Goal: Task Accomplishment & Management: Use online tool/utility

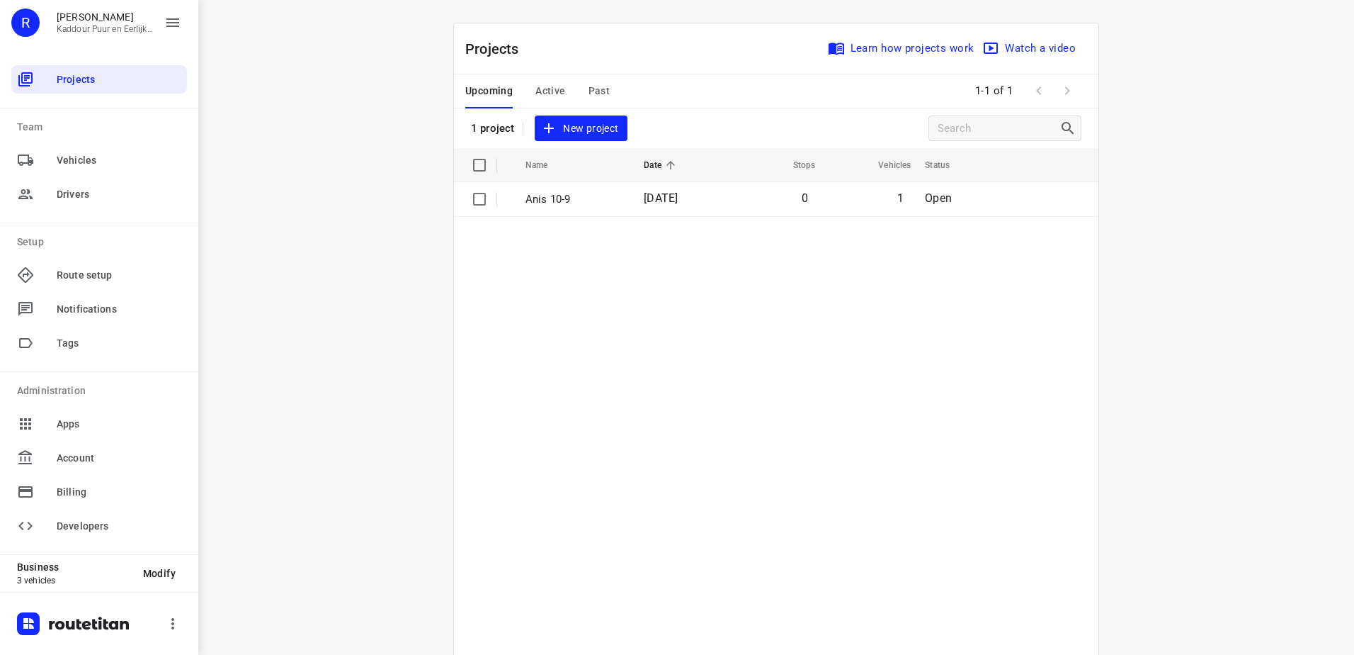
click at [557, 91] on span "Active" at bounding box center [551, 91] width 30 height 18
click at [490, 93] on span "Upcoming" at bounding box center [488, 91] width 47 height 18
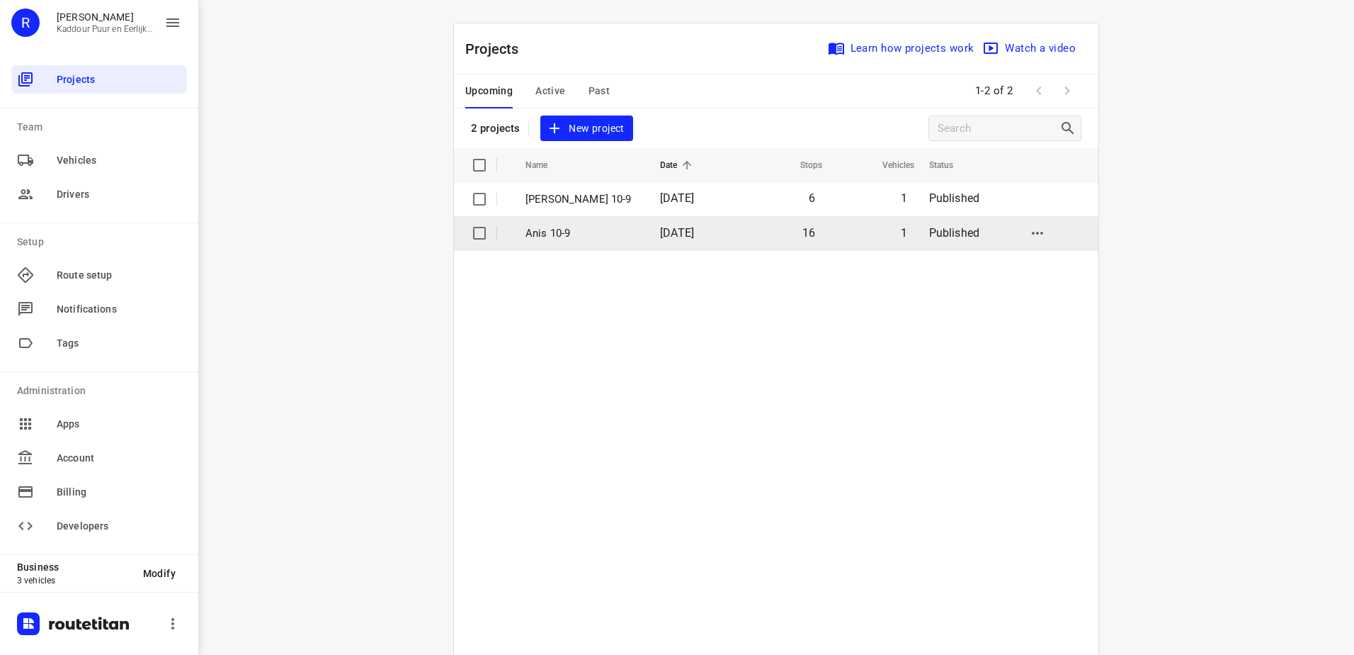
click at [593, 234] on p "Anis 10-9" at bounding box center [582, 233] width 113 height 16
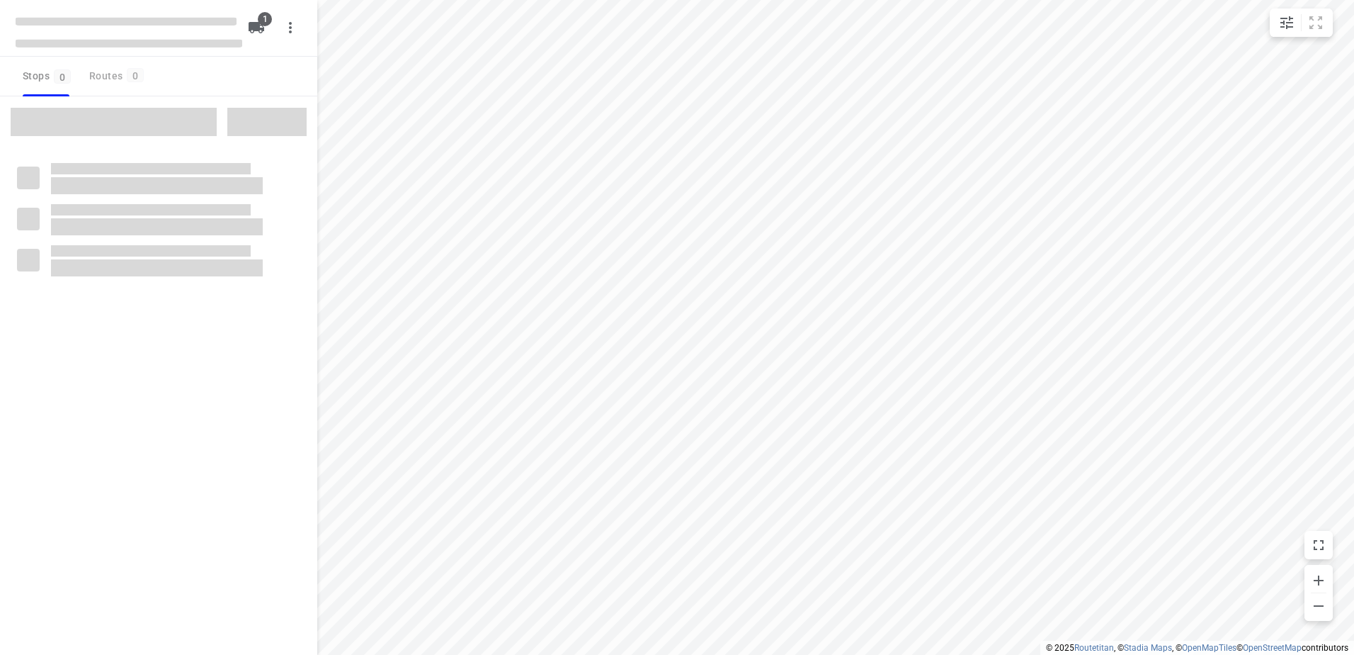
type input "distance"
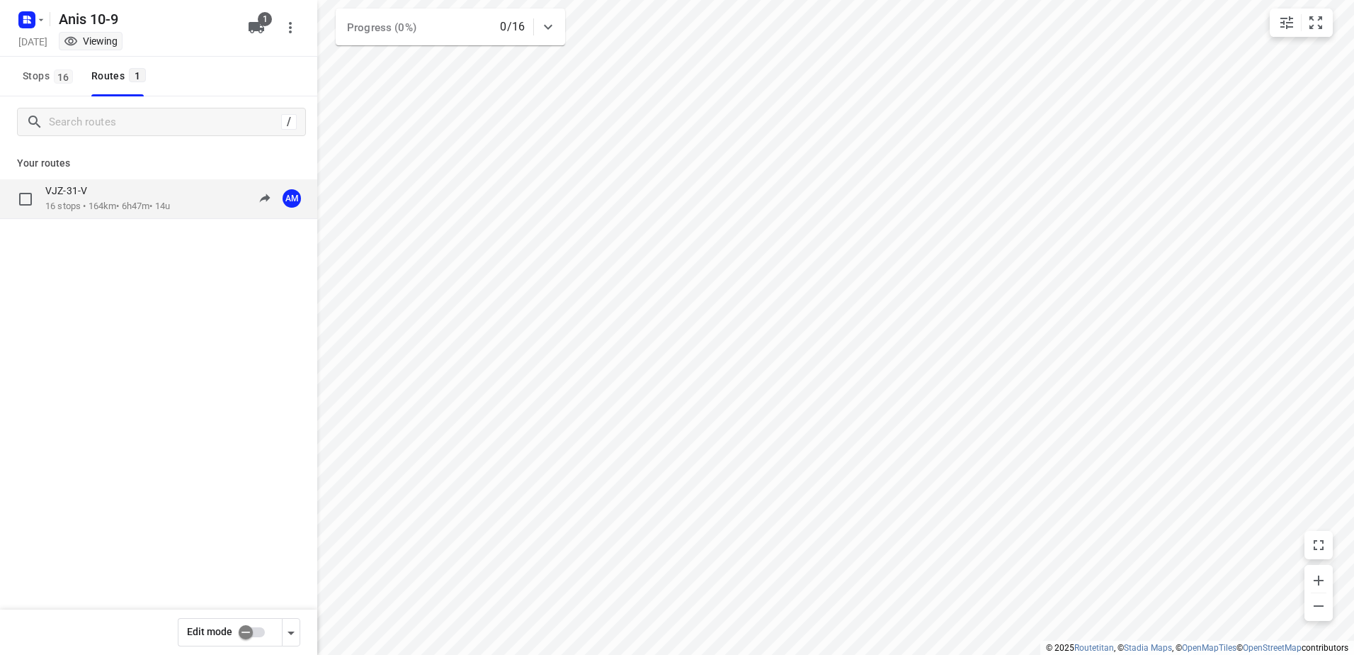
click at [95, 186] on p "VJZ-31-V" at bounding box center [70, 190] width 50 height 13
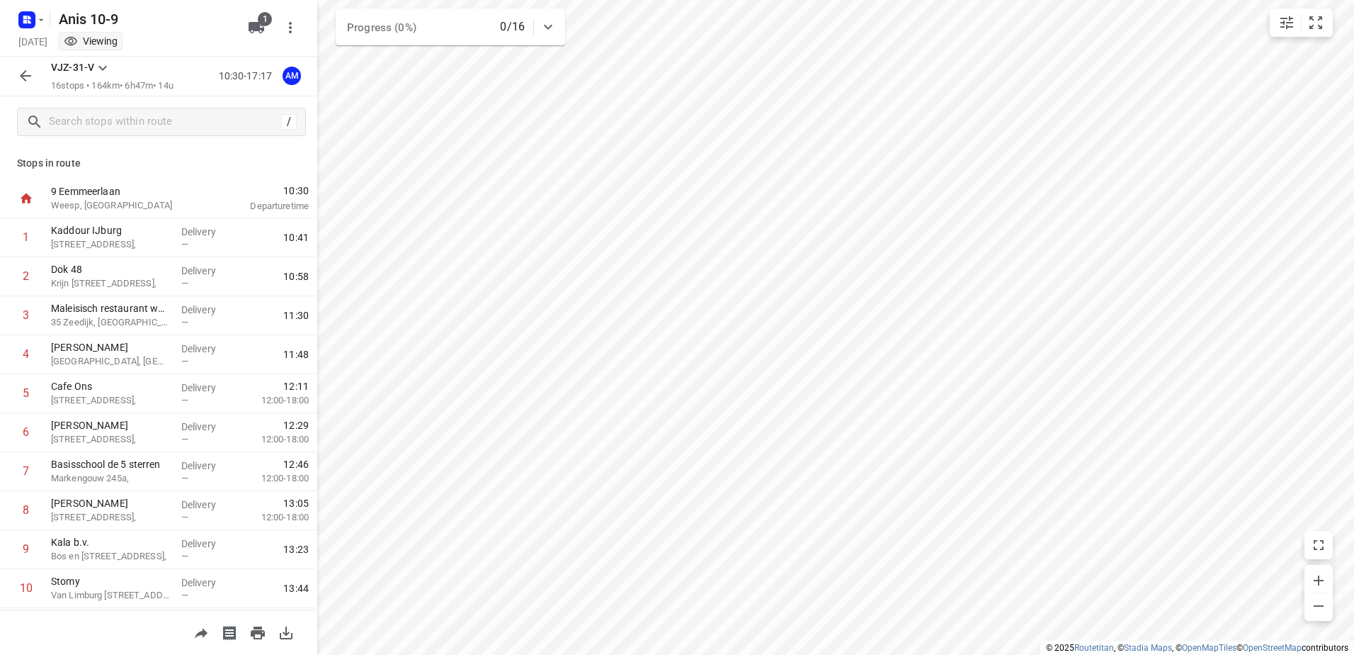
click at [23, 78] on icon "button" at bounding box center [25, 75] width 11 height 11
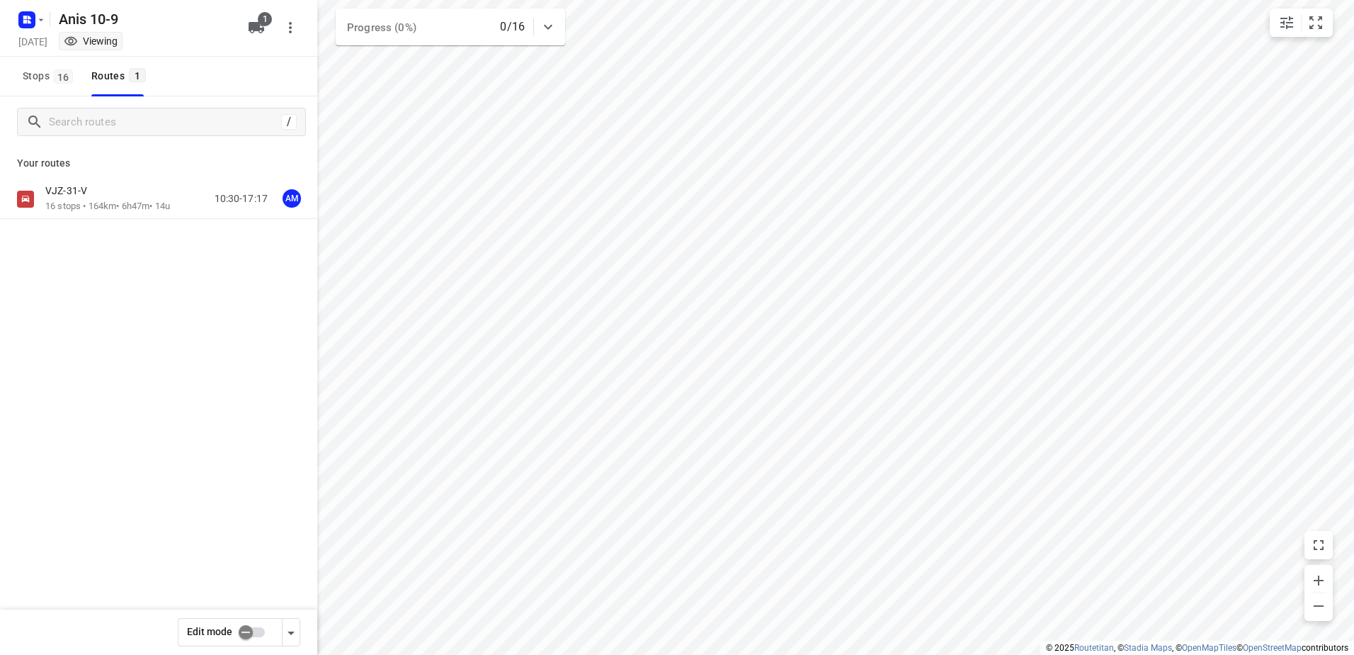
click at [252, 636] on input "checkbox" at bounding box center [245, 631] width 81 height 27
checkbox input "true"
click at [107, 193] on div "VJZ-31-V" at bounding box center [107, 192] width 125 height 16
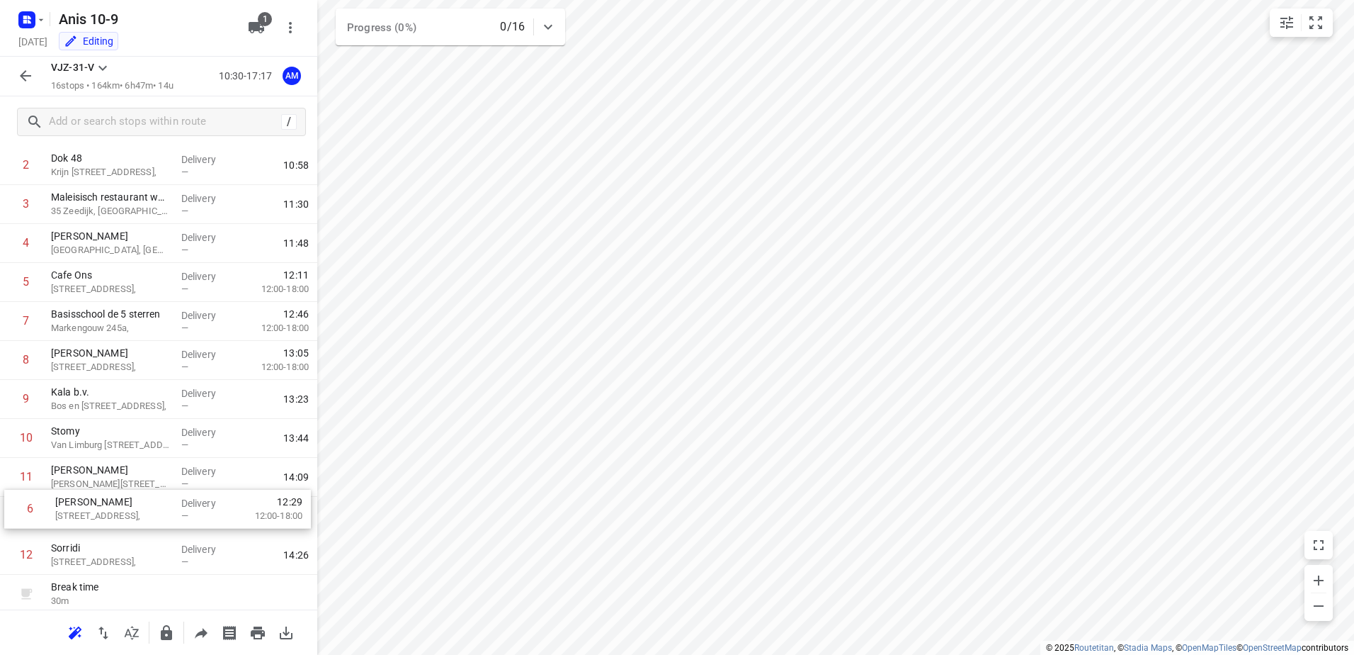
scroll to position [115, 0]
drag, startPoint x: 125, startPoint y: 436, endPoint x: 124, endPoint y: 485, distance: 49.6
click at [124, 485] on div "1 [GEOGRAPHIC_DATA], Delivery — 10:41 2 Dok 48 Krijn [STREET_ADDRESS], Delivery…" at bounding box center [158, 434] width 317 height 662
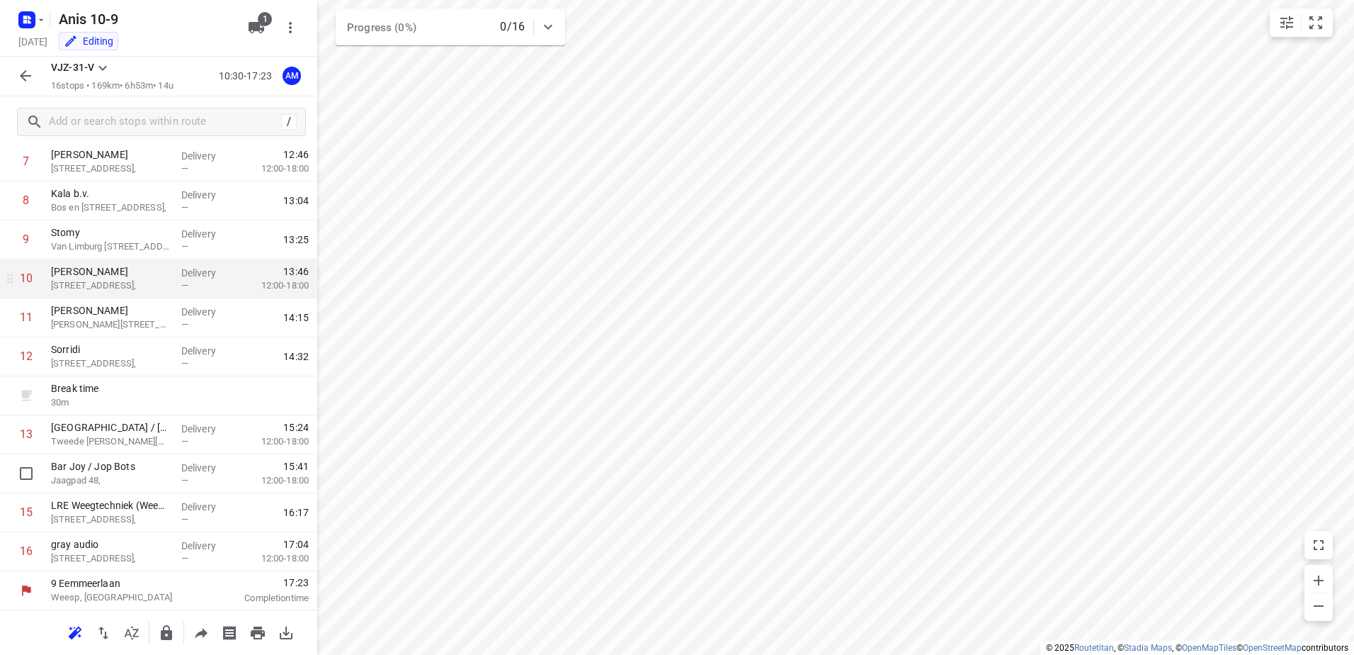
scroll to position [310, 0]
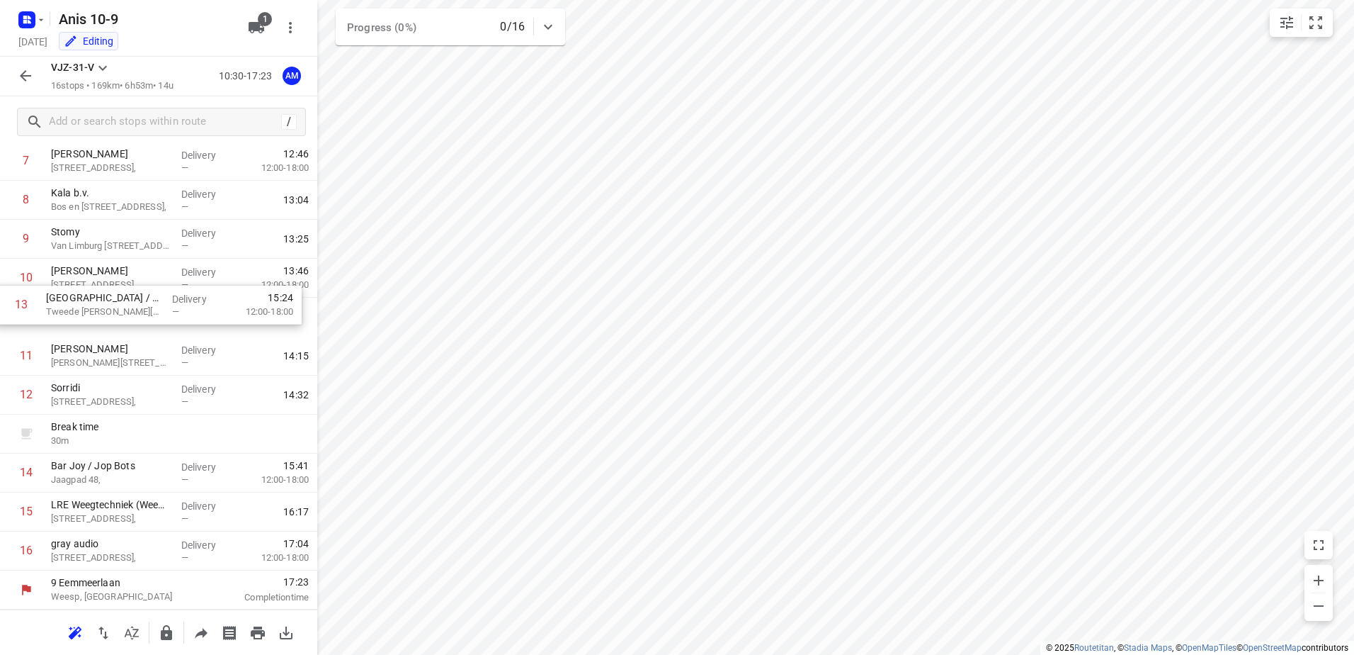
drag, startPoint x: 126, startPoint y: 444, endPoint x: 121, endPoint y: 307, distance: 136.8
click at [121, 307] on div "1 Kaddour IJburg Pampuslaan 22, Delivery — 10:41 2 Dok 48 Krijn [STREET_ADDRESS…" at bounding box center [158, 239] width 317 height 662
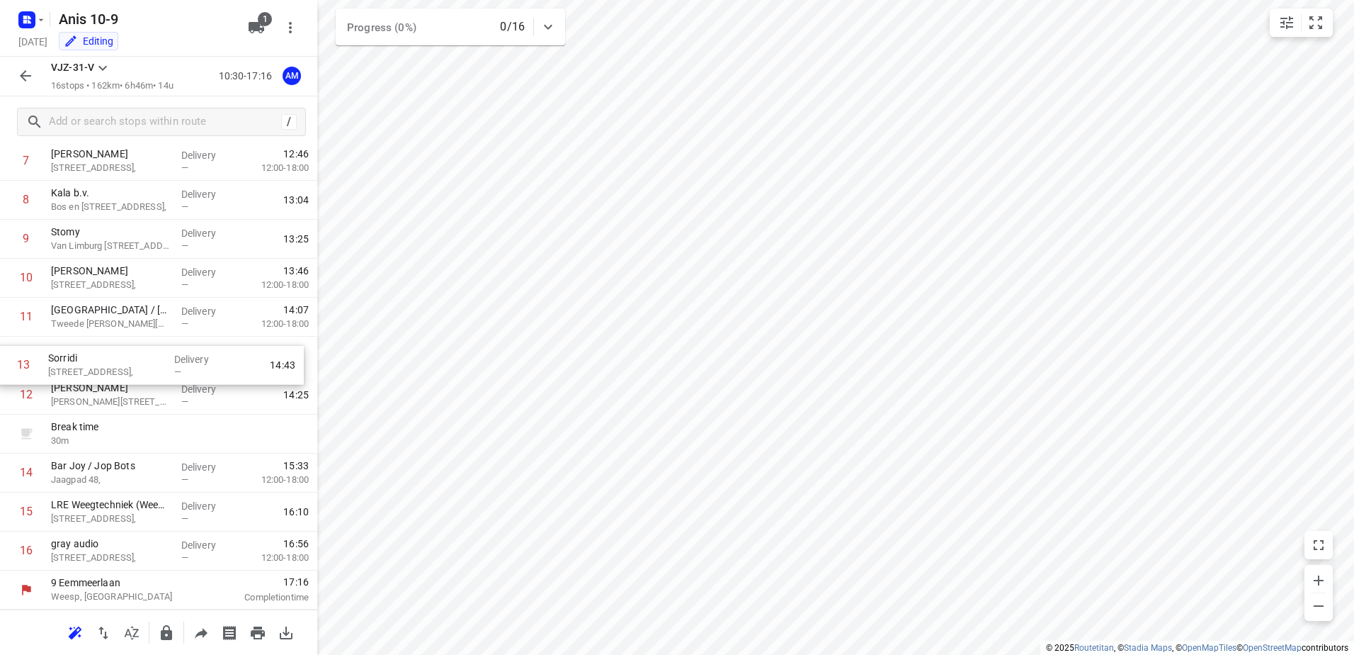
drag, startPoint x: 125, startPoint y: 400, endPoint x: 121, endPoint y: 360, distance: 40.6
click at [121, 360] on div "1 Kaddour IJburg Pampuslaan 22, Delivery — 10:41 2 Dok 48 Krijn [STREET_ADDRESS…" at bounding box center [158, 239] width 317 height 662
click at [112, 434] on div "1 Kaddour IJburg Pampuslaan 22, Delivery — 10:41 2 Dok 48 Krijn [STREET_ADDRESS…" at bounding box center [158, 239] width 317 height 662
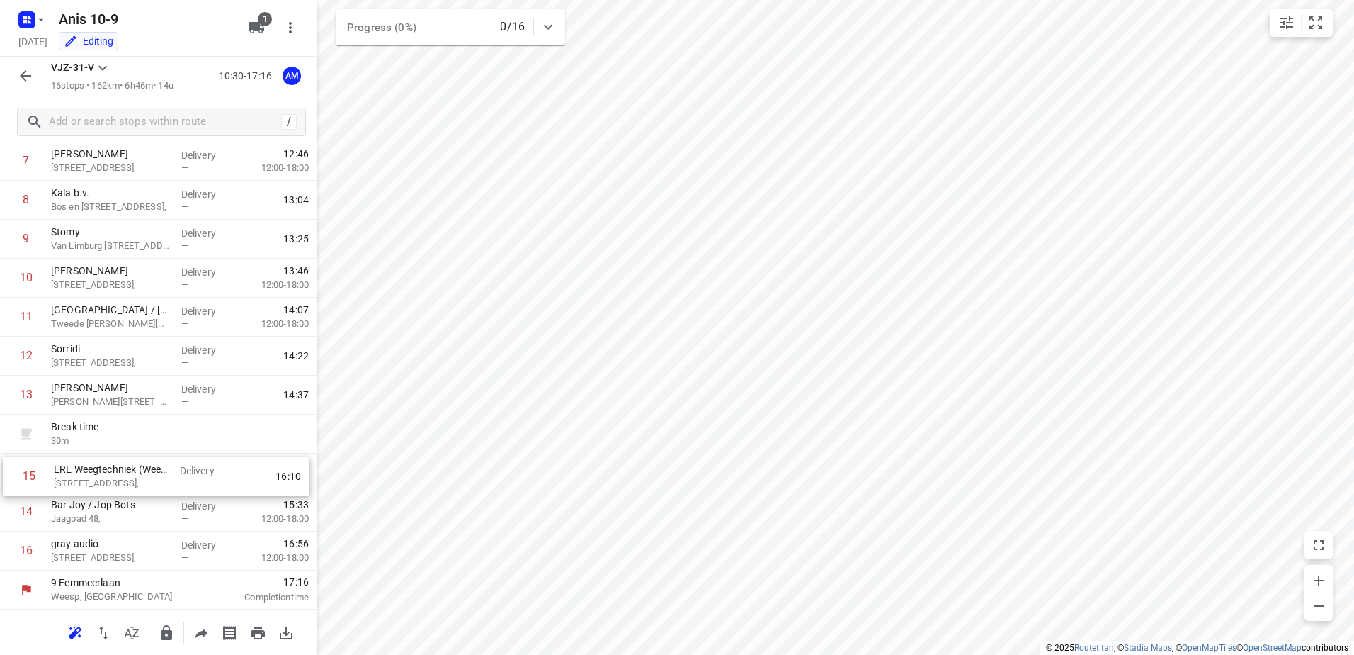
drag, startPoint x: 166, startPoint y: 517, endPoint x: 169, endPoint y: 476, distance: 41.2
click at [169, 476] on div "1 Kaddour IJburg Pampuslaan 22, Delivery — 10:41 2 Dok 48 Krijn [STREET_ADDRESS…" at bounding box center [158, 239] width 317 height 662
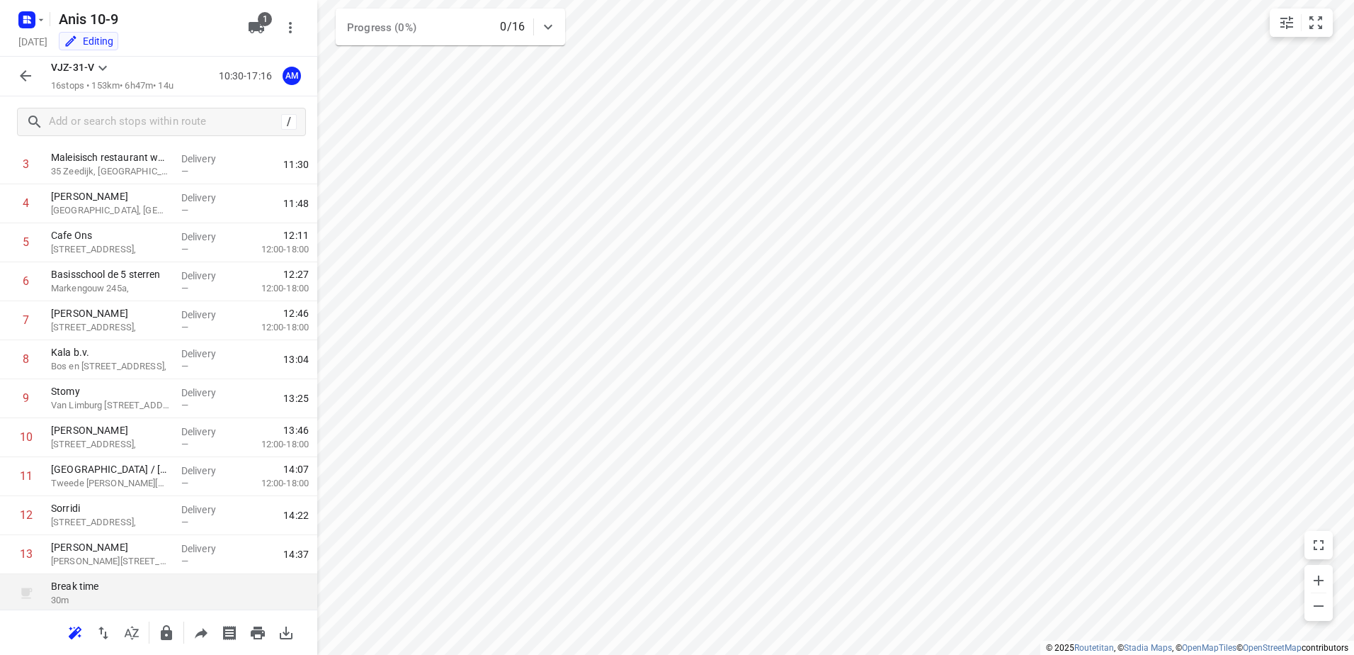
scroll to position [0, 0]
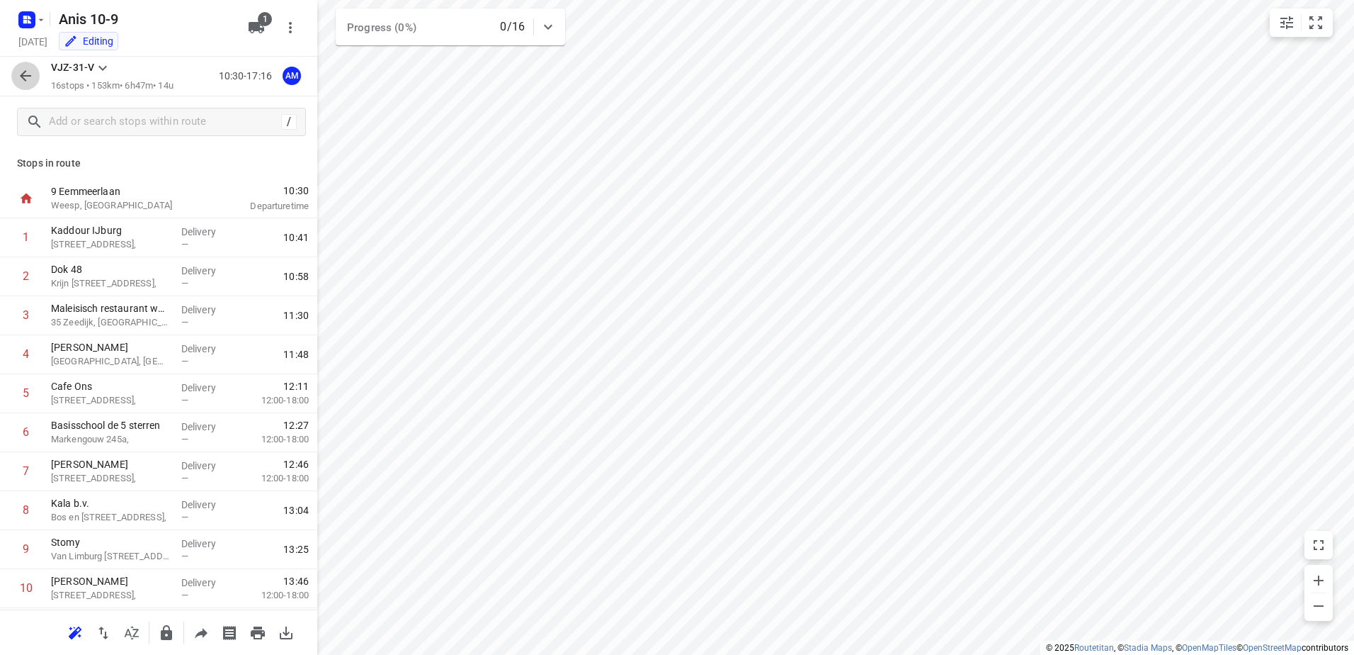
click at [16, 74] on button "button" at bounding box center [25, 76] width 28 height 28
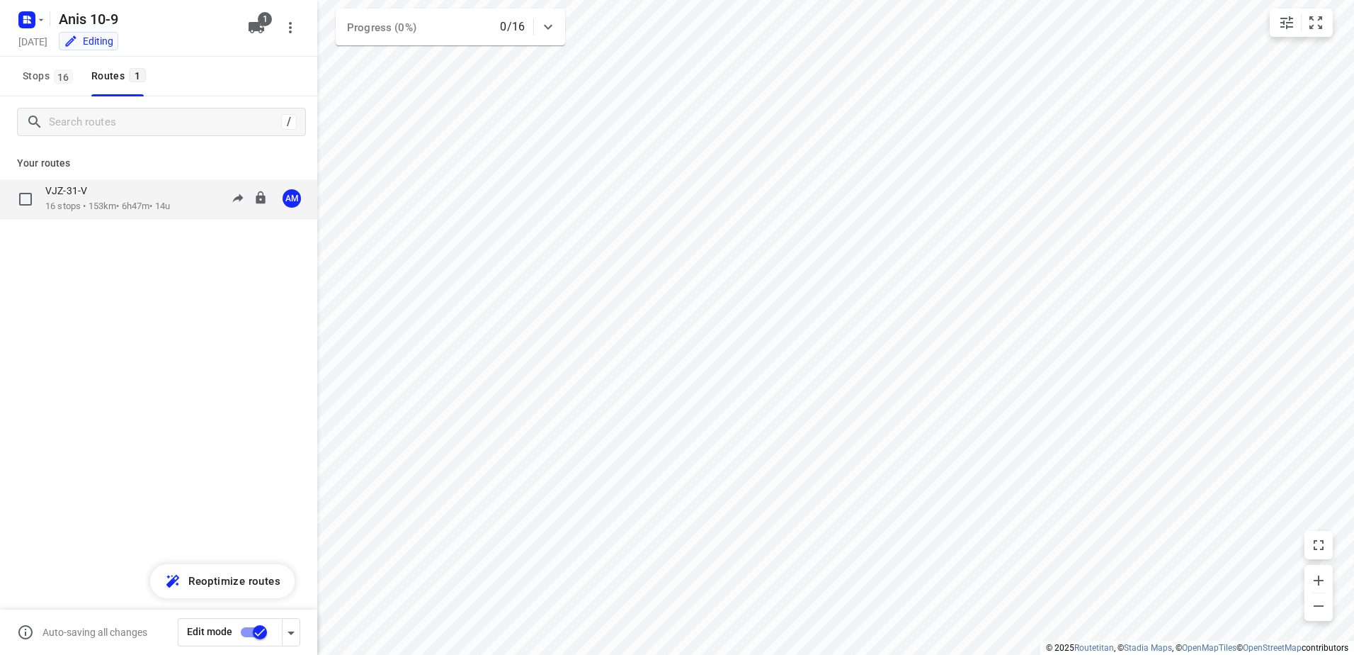
click at [92, 190] on p "VJZ-31-V" at bounding box center [70, 190] width 50 height 13
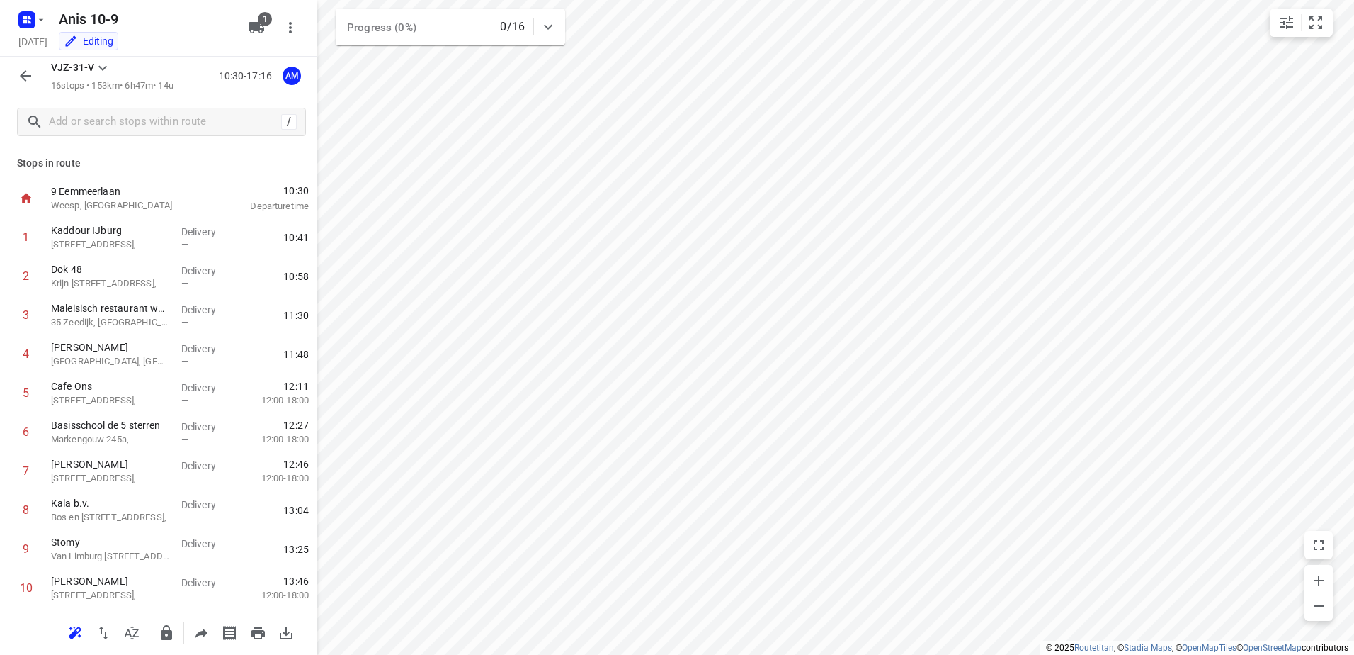
click at [19, 78] on icon "button" at bounding box center [25, 75] width 17 height 17
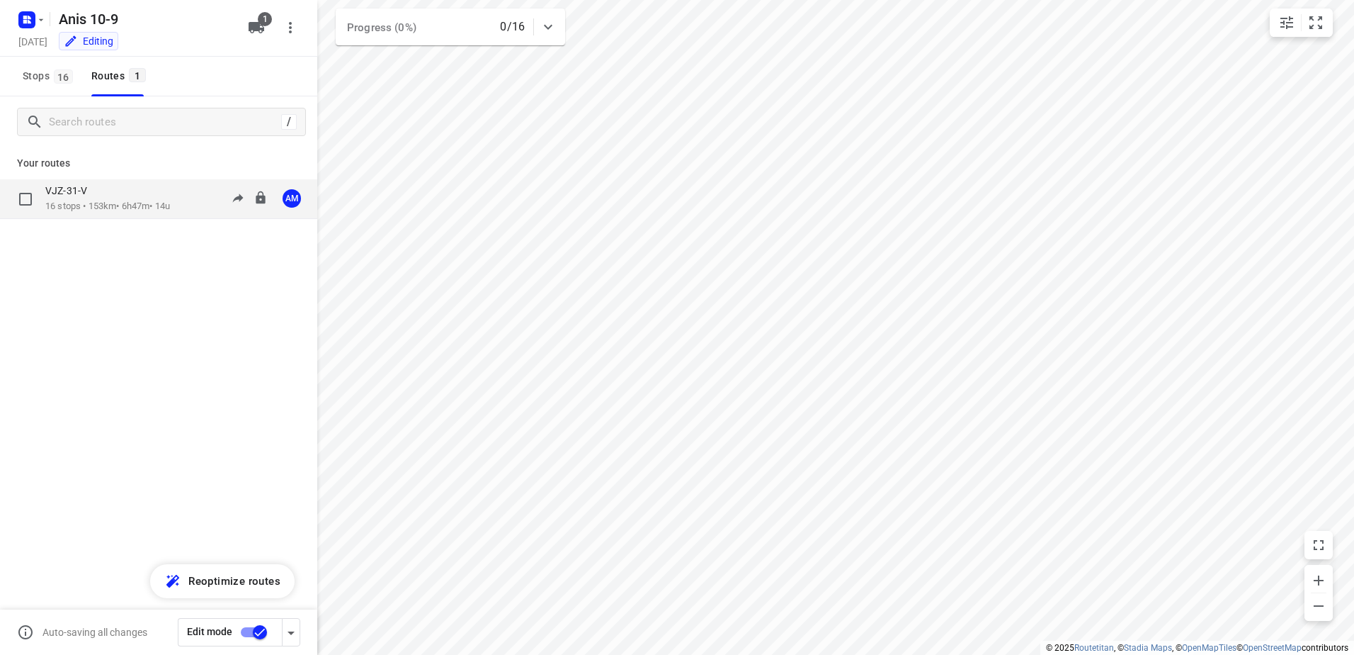
click at [81, 185] on p "VJZ-31-V" at bounding box center [70, 190] width 50 height 13
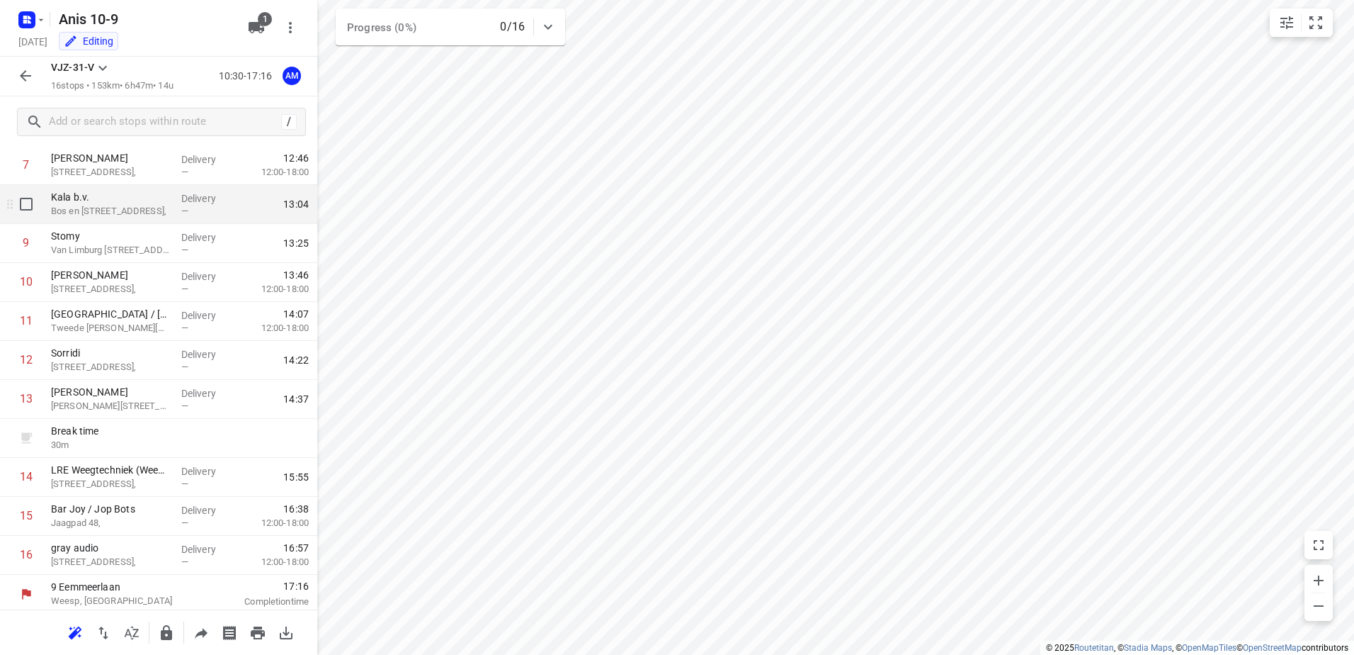
scroll to position [310, 0]
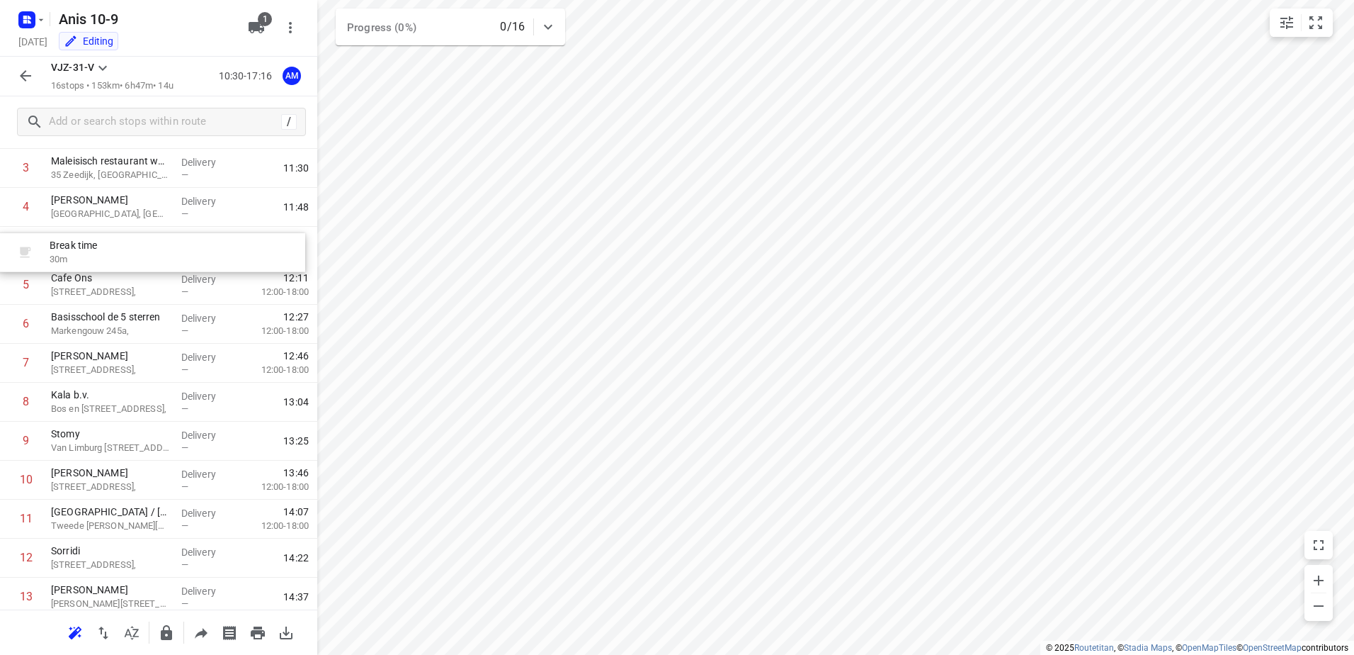
drag, startPoint x: 177, startPoint y: 443, endPoint x: 176, endPoint y: 259, distance: 184.2
click at [176, 259] on div "1 Kaddour IJburg Pampuslaan 22, Delivery — 10:41 2 Dok 48 Krijn [STREET_ADDRESS…" at bounding box center [158, 402] width 317 height 662
drag, startPoint x: 177, startPoint y: 353, endPoint x: 177, endPoint y: 315, distance: 38.3
click at [177, 315] on div "1 Kaddour IJburg Pampuslaan 22, Delivery — 10:41 2 Dok 48 Krijn [STREET_ADDRESS…" at bounding box center [158, 405] width 317 height 662
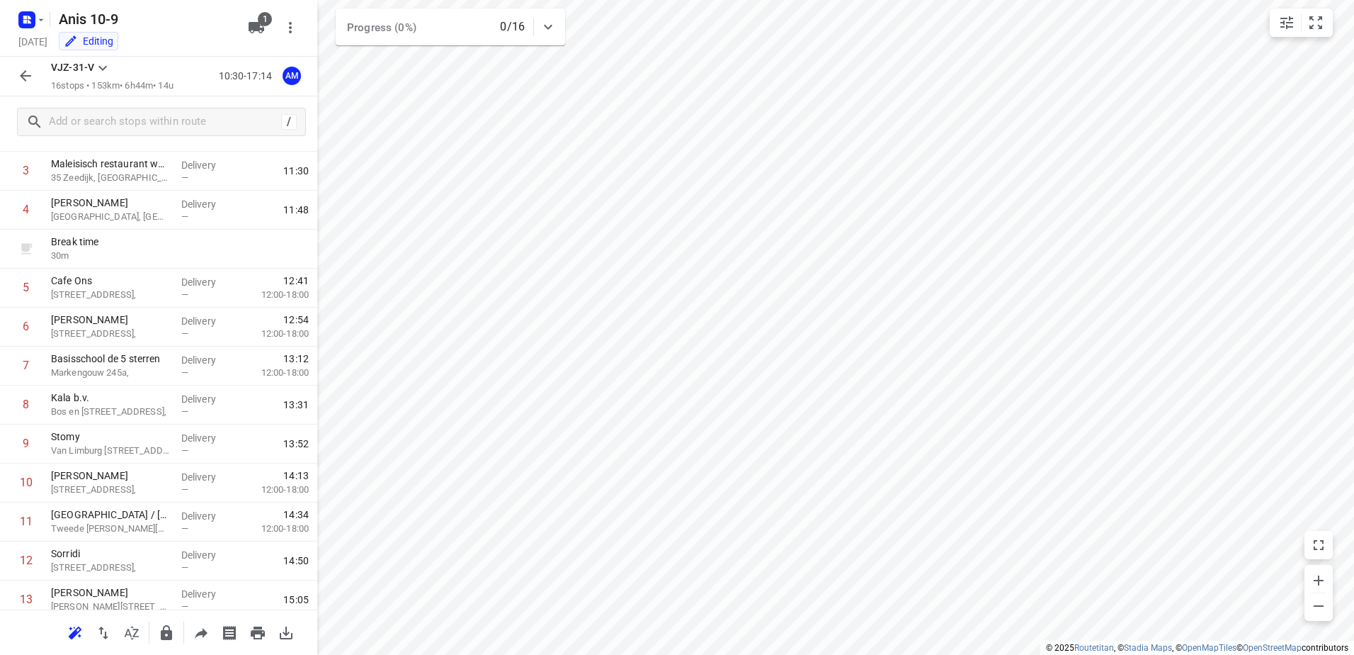
click at [21, 68] on icon "button" at bounding box center [25, 75] width 17 height 17
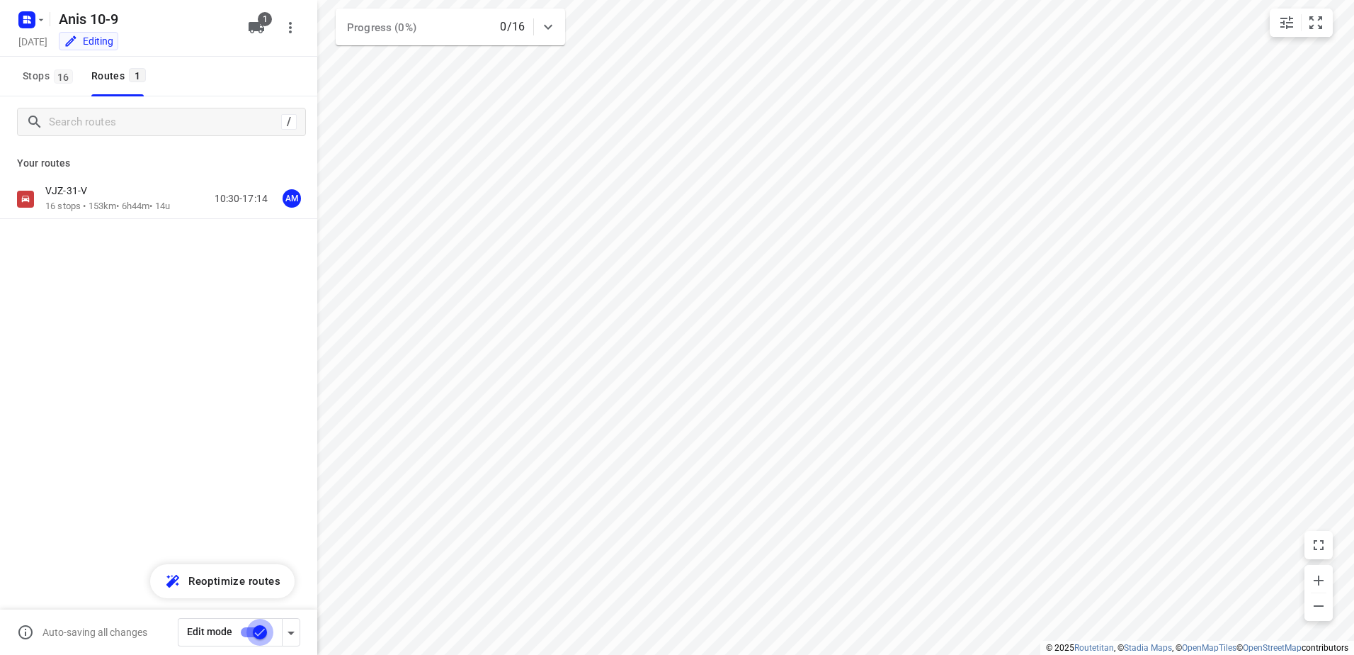
click at [253, 627] on input "checkbox" at bounding box center [260, 631] width 81 height 27
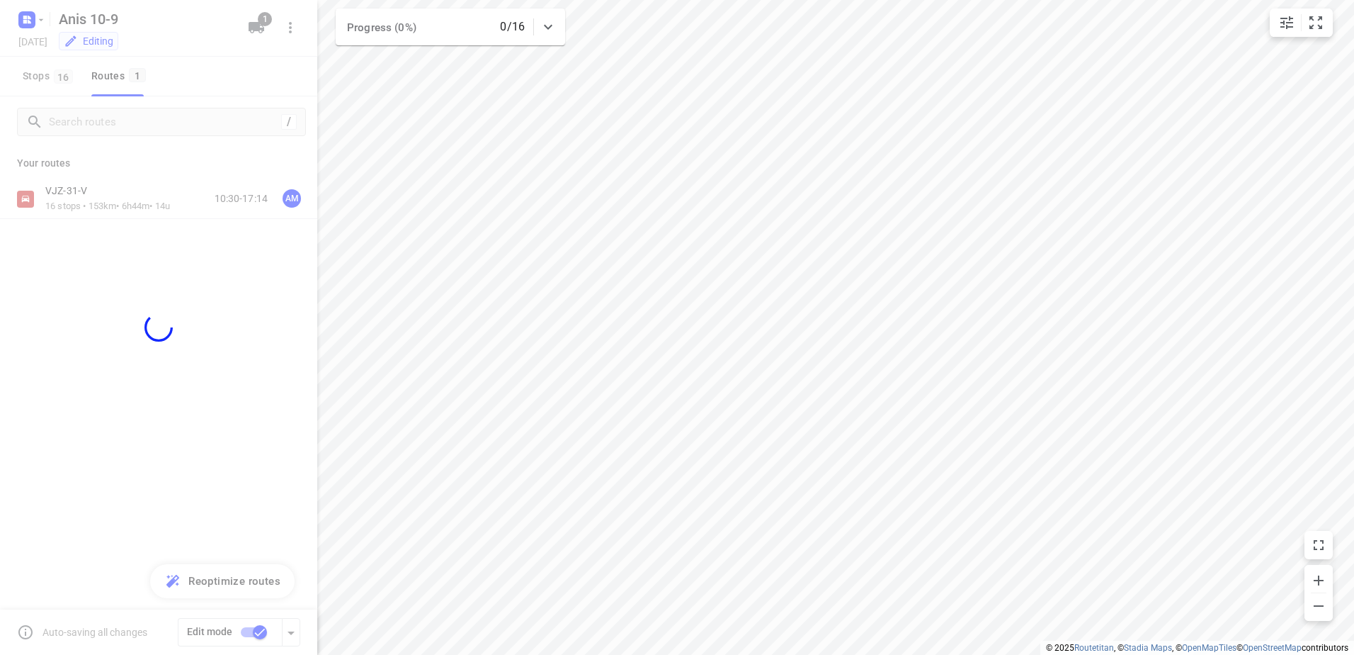
checkbox input "false"
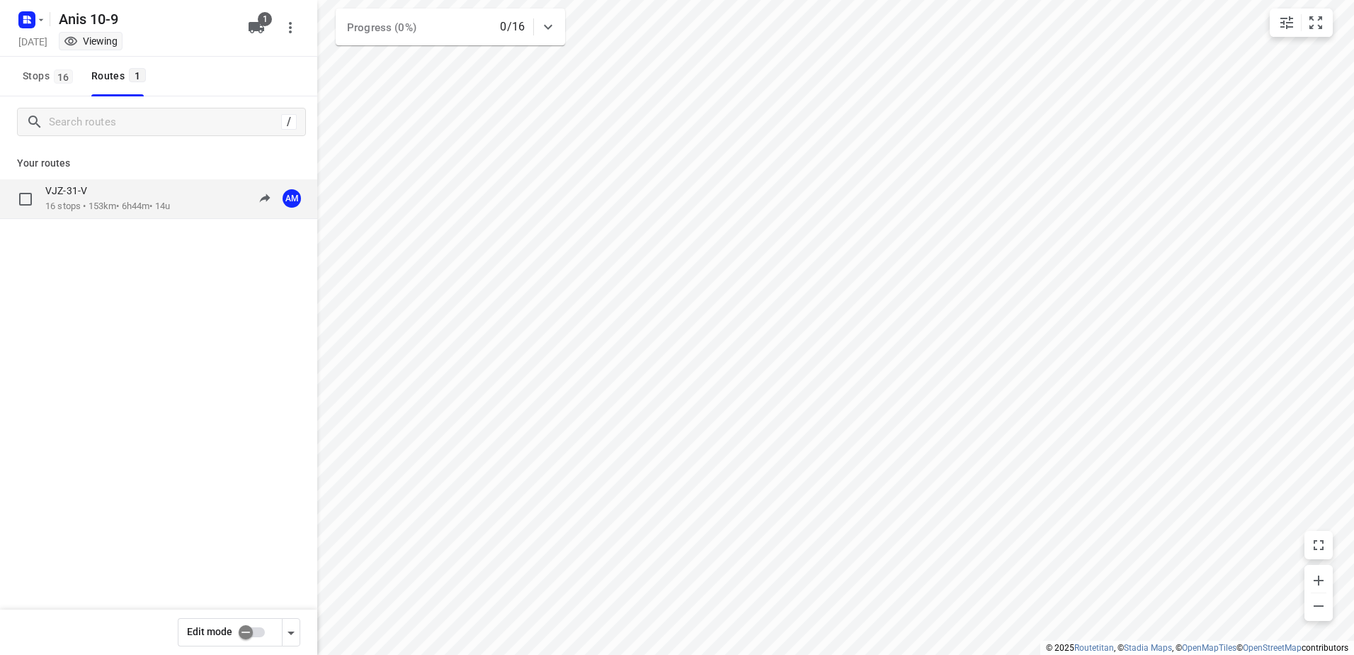
click at [111, 217] on div "VJZ-31-V 16 stops • 153km • 6h44m • 14u 10:30-17:14 AM" at bounding box center [158, 199] width 317 height 40
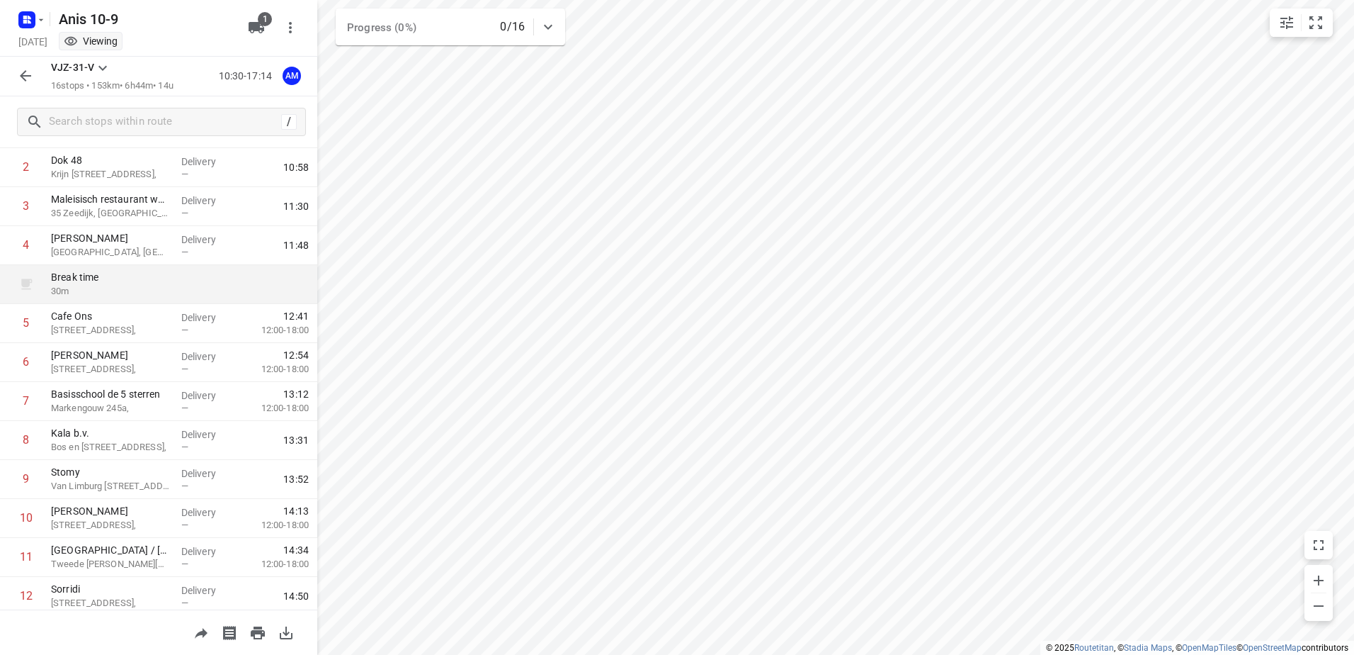
scroll to position [213, 0]
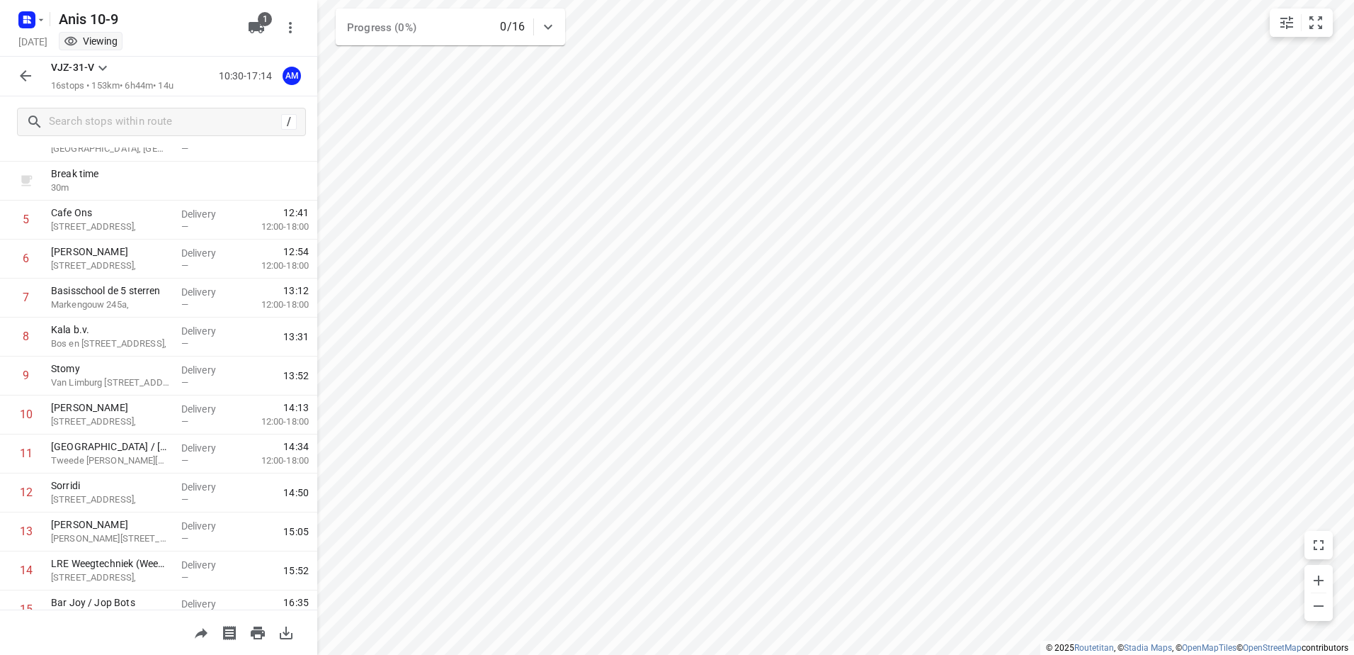
click at [9, 78] on div "VJZ-31-V 16 stops • 153km • 6h44m • 14u 10:30-17:14 AM" at bounding box center [158, 77] width 317 height 40
click at [28, 76] on icon "button" at bounding box center [25, 75] width 11 height 11
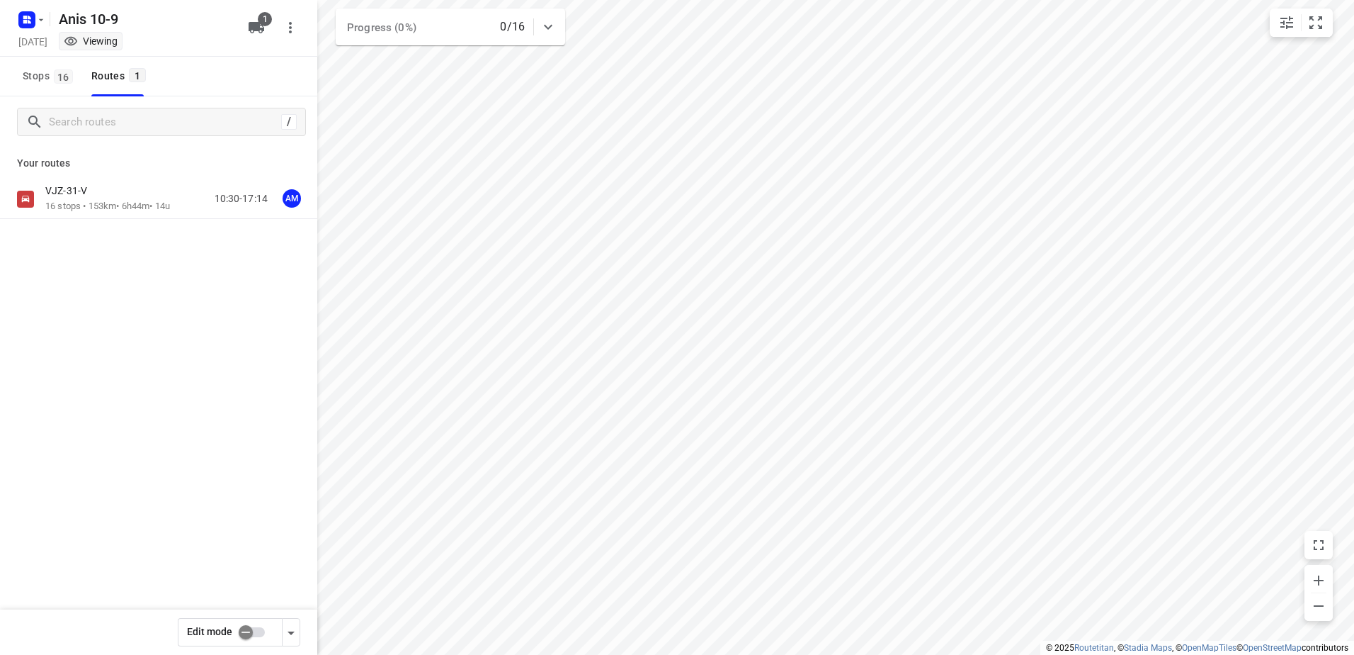
click at [250, 624] on input "checkbox" at bounding box center [245, 631] width 81 height 27
checkbox input "true"
click at [98, 196] on div "VJZ-31-V" at bounding box center [107, 192] width 125 height 16
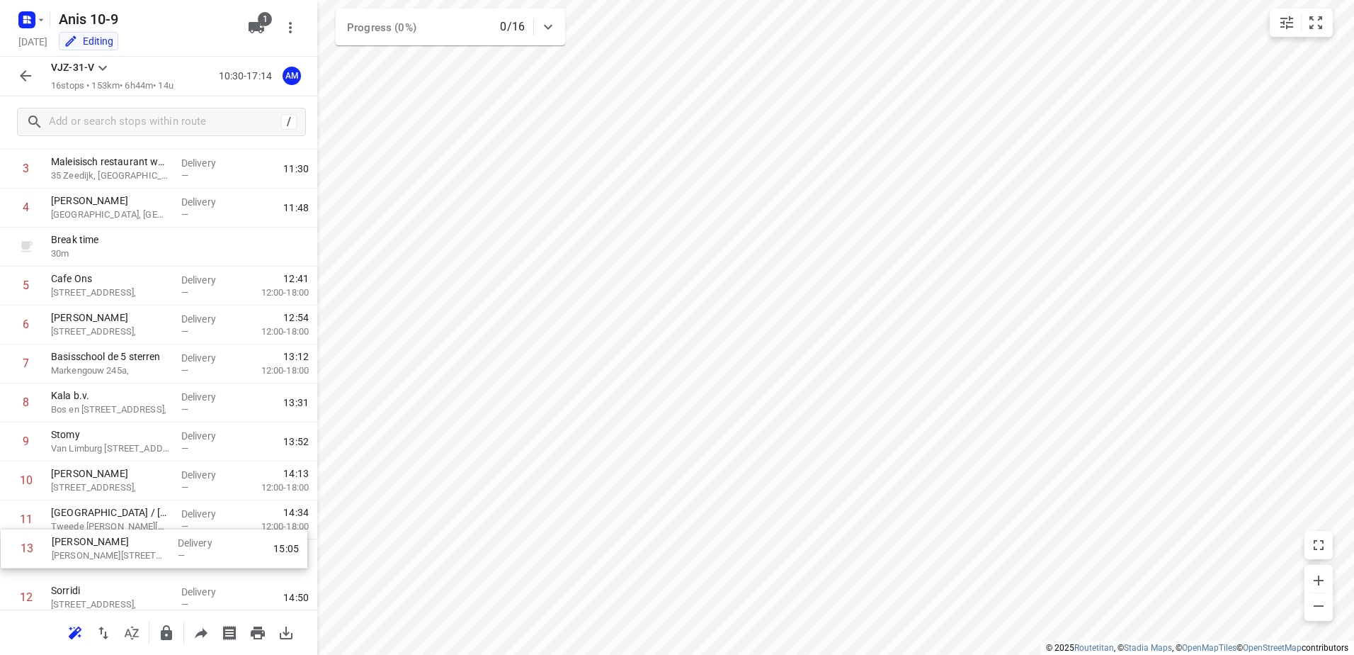
scroll to position [150, 0]
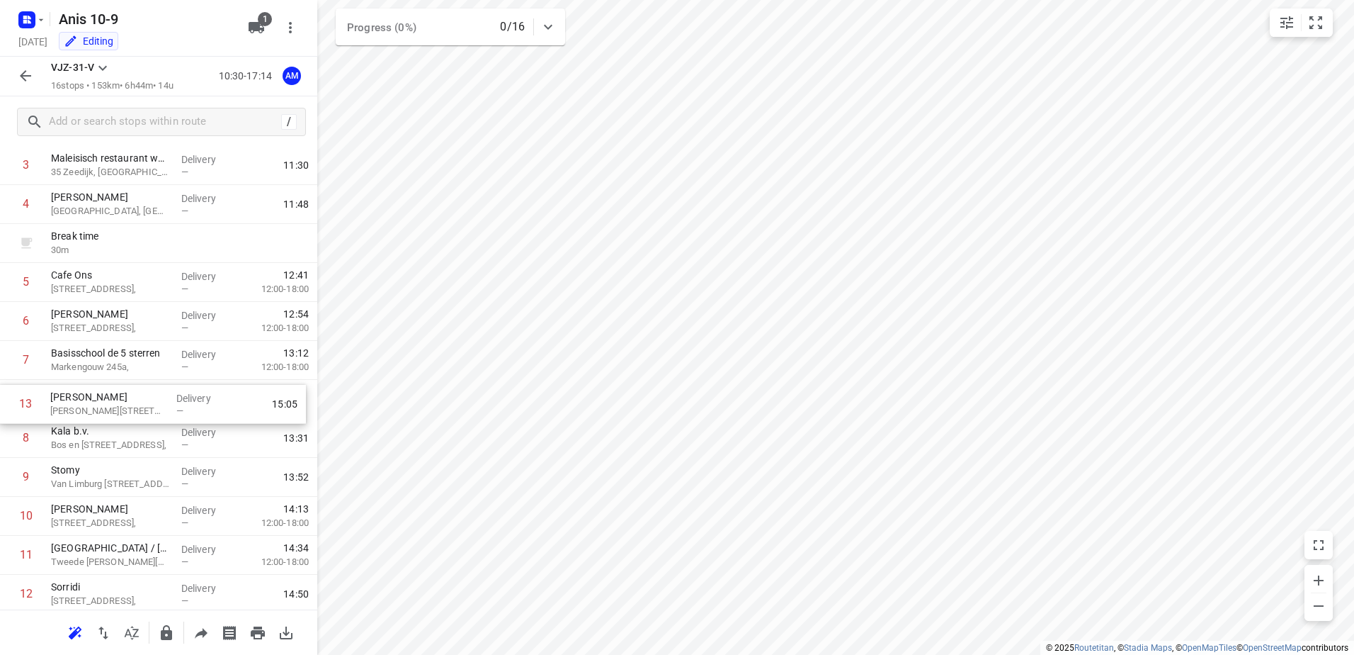
drag, startPoint x: 157, startPoint y: 589, endPoint x: 157, endPoint y: 373, distance: 216.0
click at [157, 373] on div "1 Kaddour IJburg Pampuslaan 22, Delivery — 10:41 2 Dok 48 Krijn [STREET_ADDRESS…" at bounding box center [158, 399] width 317 height 662
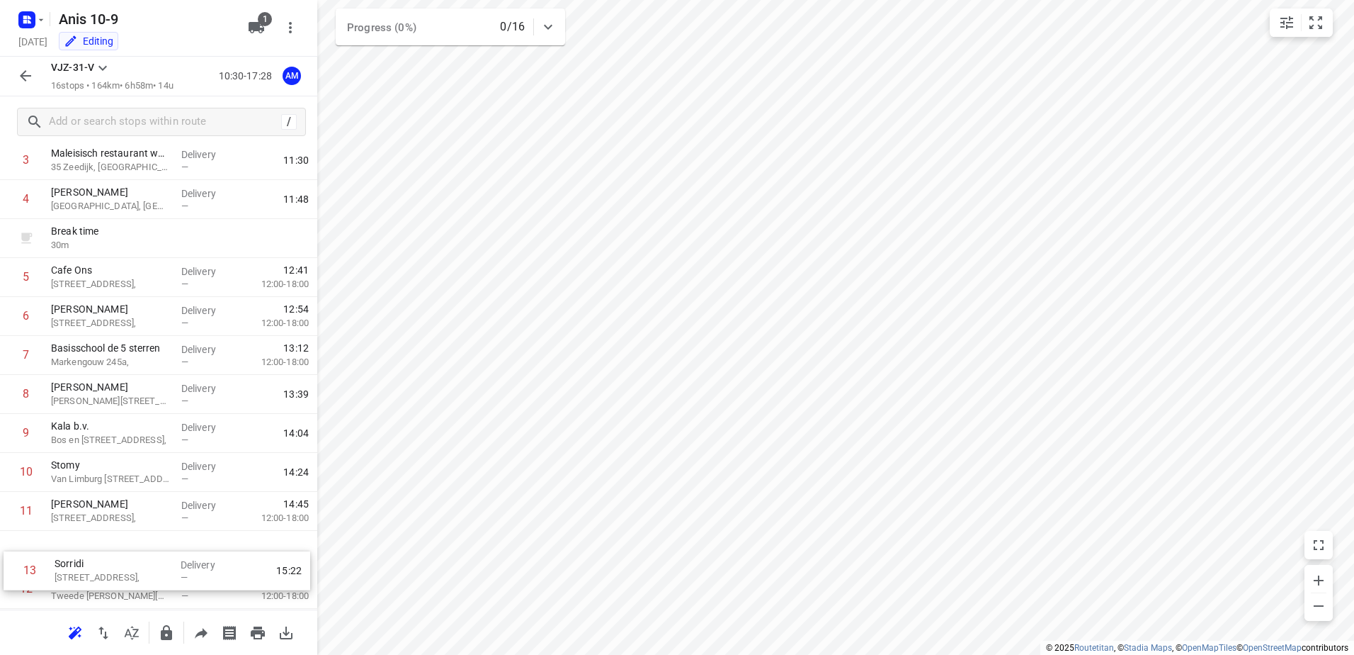
scroll to position [158, 0]
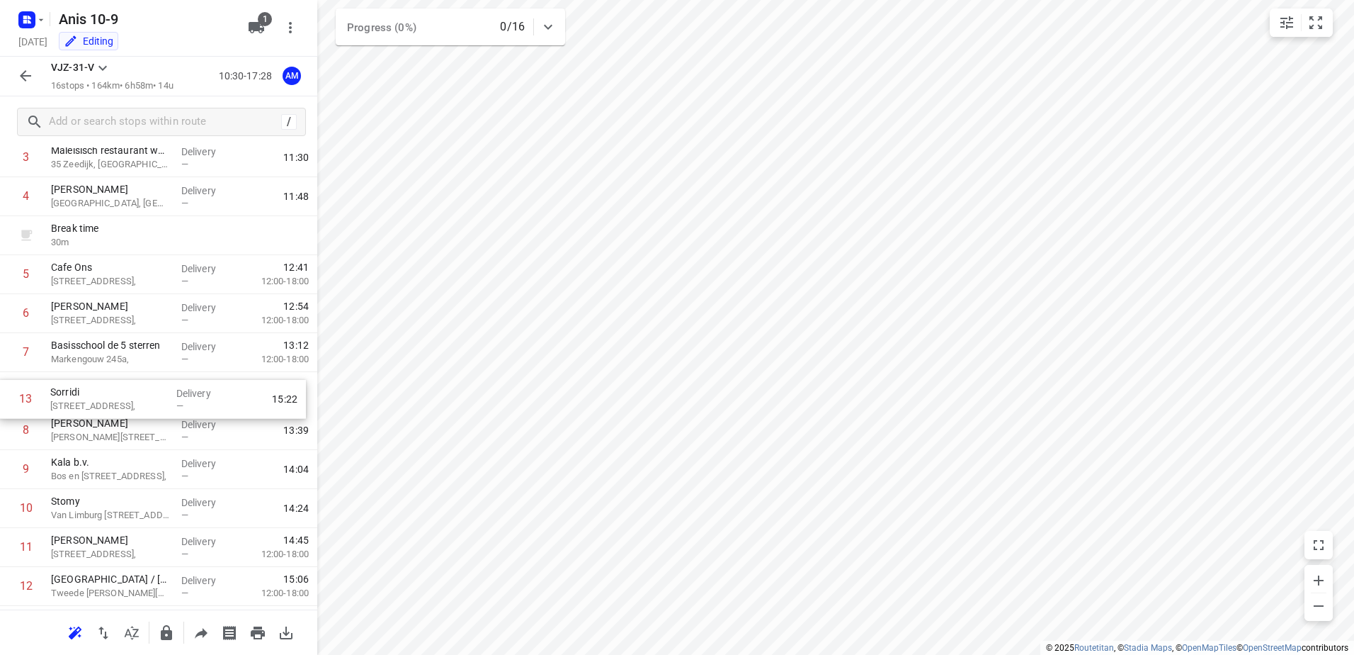
drag, startPoint x: 183, startPoint y: 591, endPoint x: 183, endPoint y: 389, distance: 201.9
click at [183, 389] on div "1 Kaddour IJburg Pampuslaan 22, Delivery — 10:41 2 Dok 48 Krijn [STREET_ADDRESS…" at bounding box center [158, 391] width 317 height 662
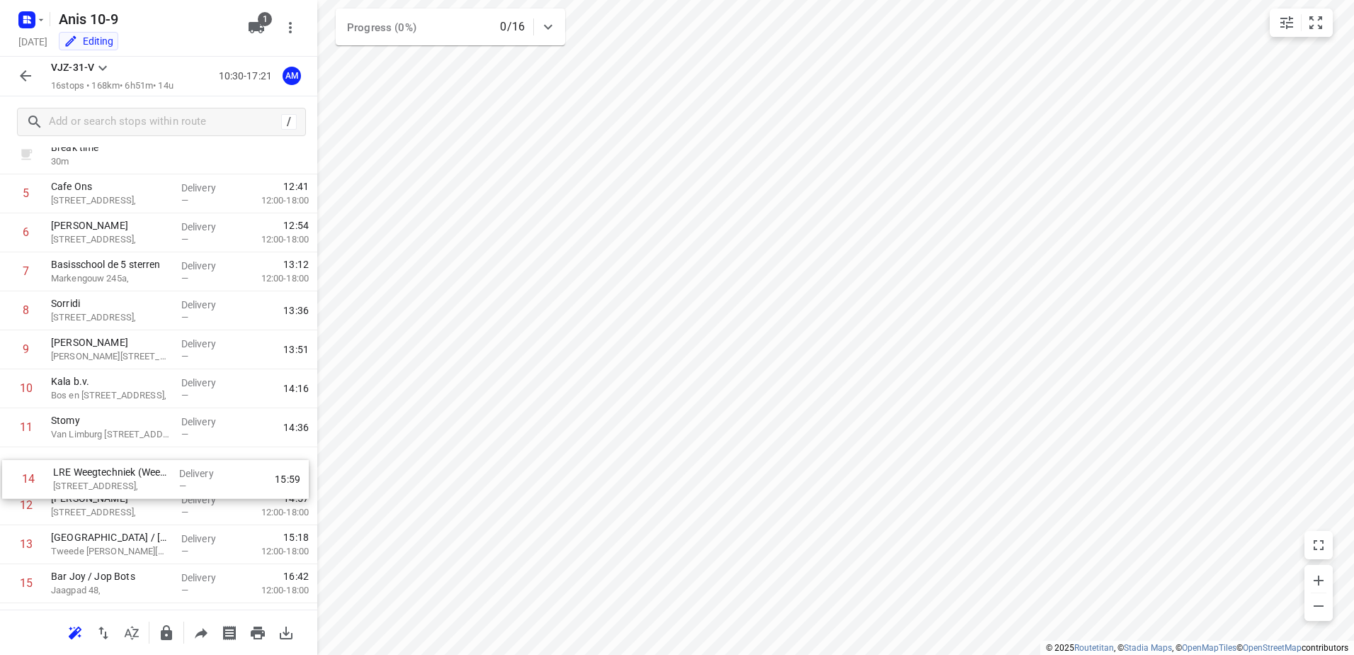
scroll to position [239, 0]
drag, startPoint x: 173, startPoint y: 564, endPoint x: 178, endPoint y: 383, distance: 181.4
click at [178, 383] on div "1 Kaddour IJburg Pampuslaan 22, Delivery — 10:41 2 Dok 48 Krijn [STREET_ADDRESS…" at bounding box center [158, 310] width 317 height 662
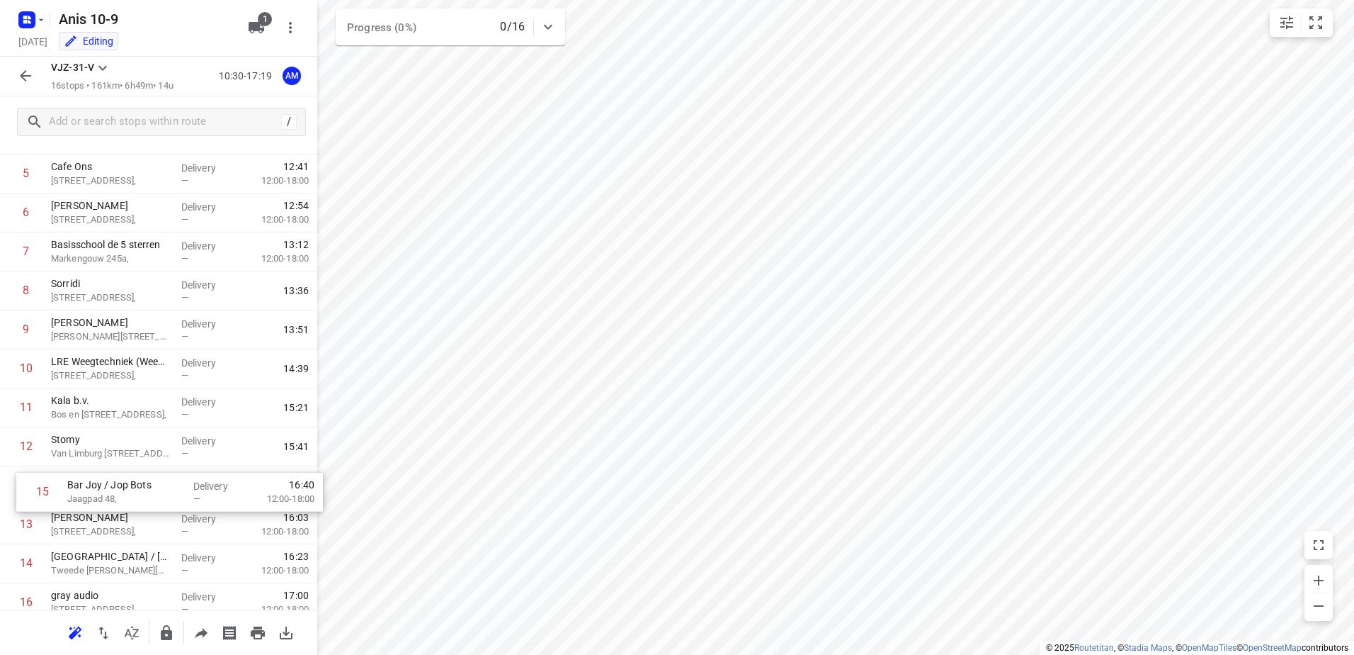
scroll to position [259, 0]
drag, startPoint x: 153, startPoint y: 580, endPoint x: 159, endPoint y: 371, distance: 209.1
click at [159, 371] on div "1 Kaddour IJburg Pampuslaan 22, Delivery — 10:41 2 Dok 48 Krijn [STREET_ADDRESS…" at bounding box center [158, 291] width 317 height 662
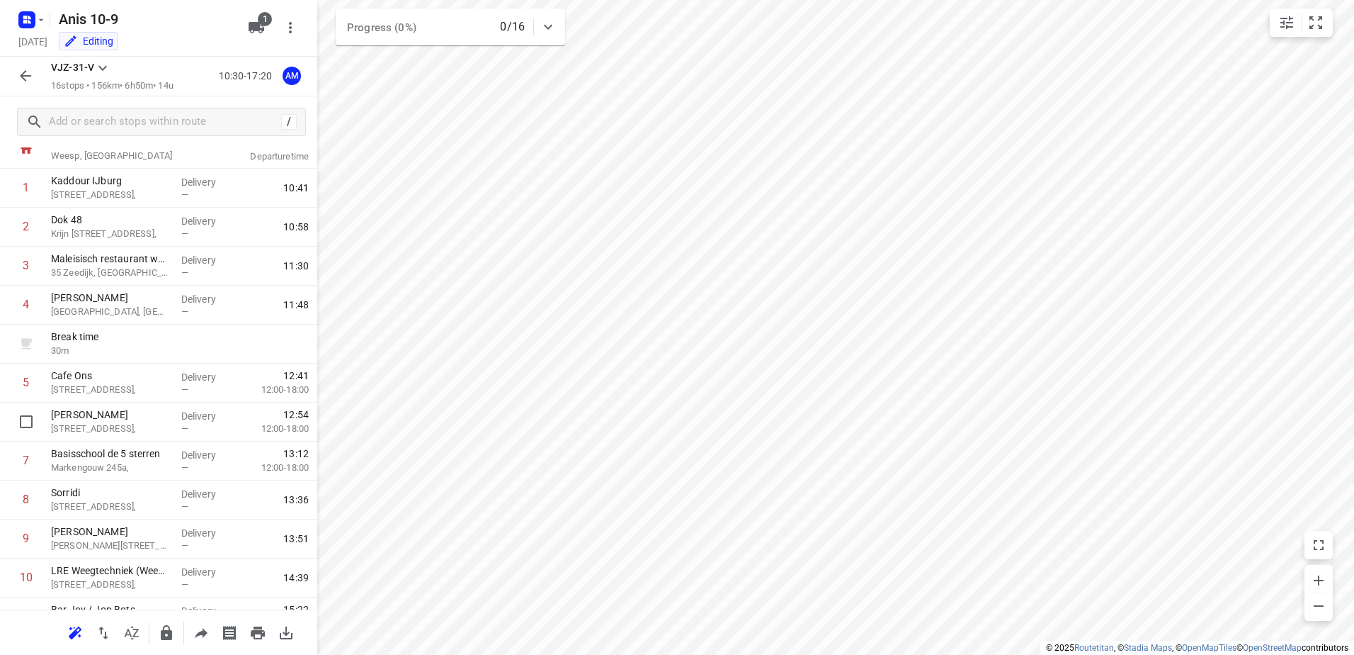
scroll to position [0, 0]
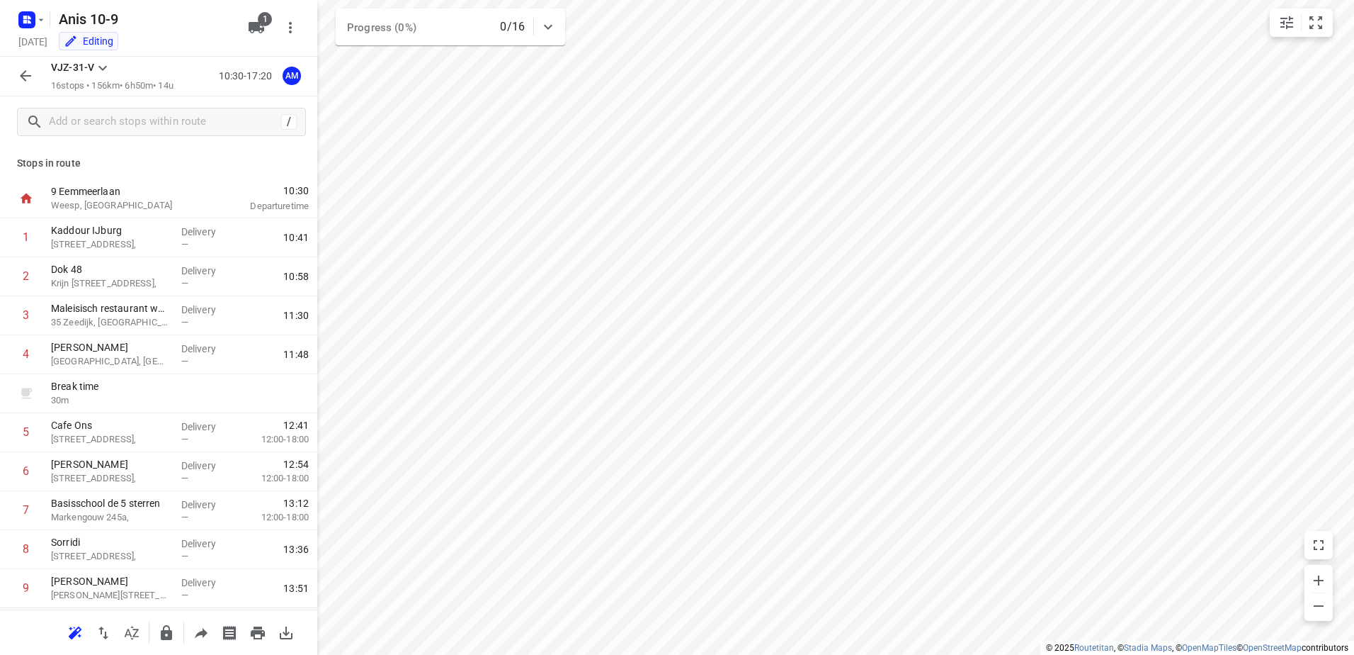
click at [26, 72] on icon "button" at bounding box center [25, 75] width 11 height 11
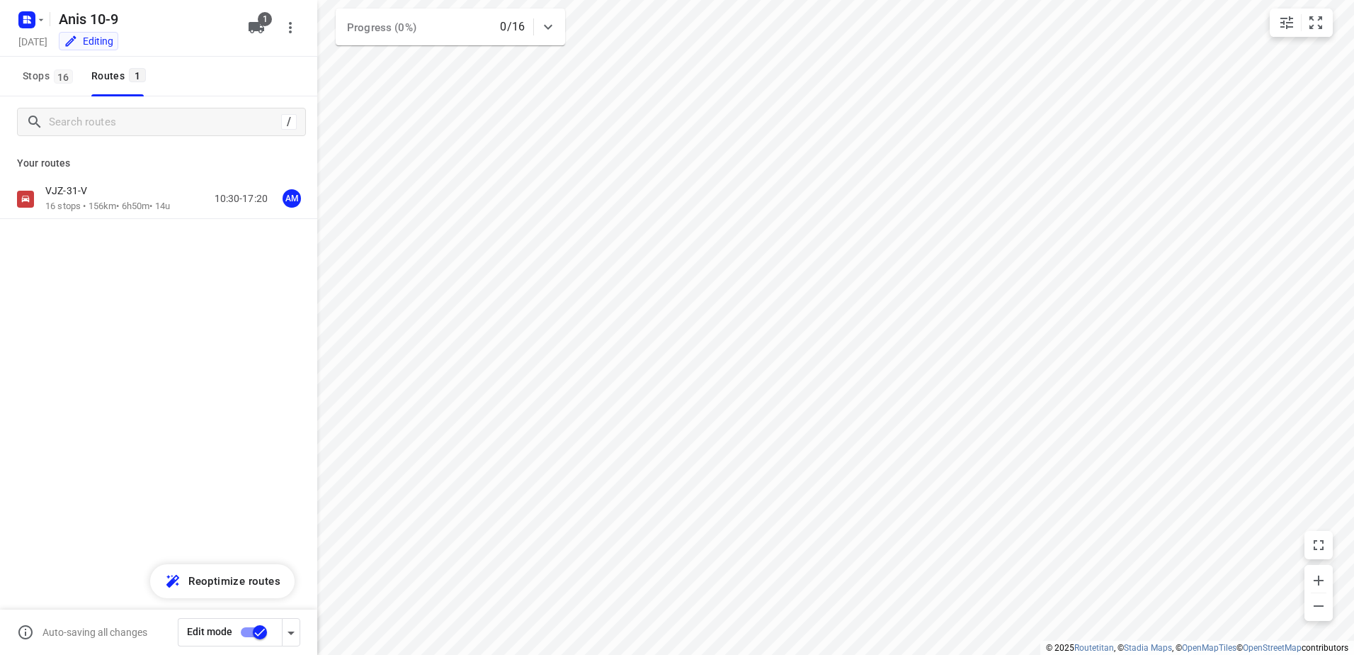
click at [259, 623] on input "checkbox" at bounding box center [260, 631] width 81 height 27
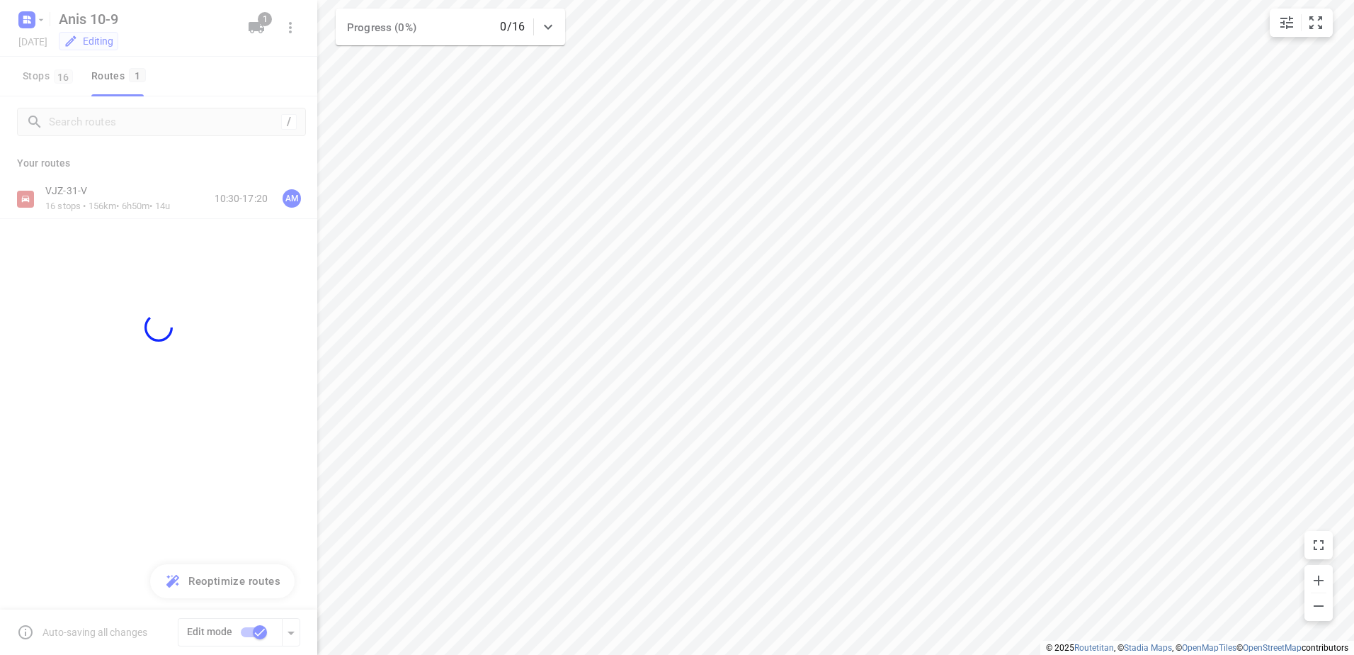
checkbox input "false"
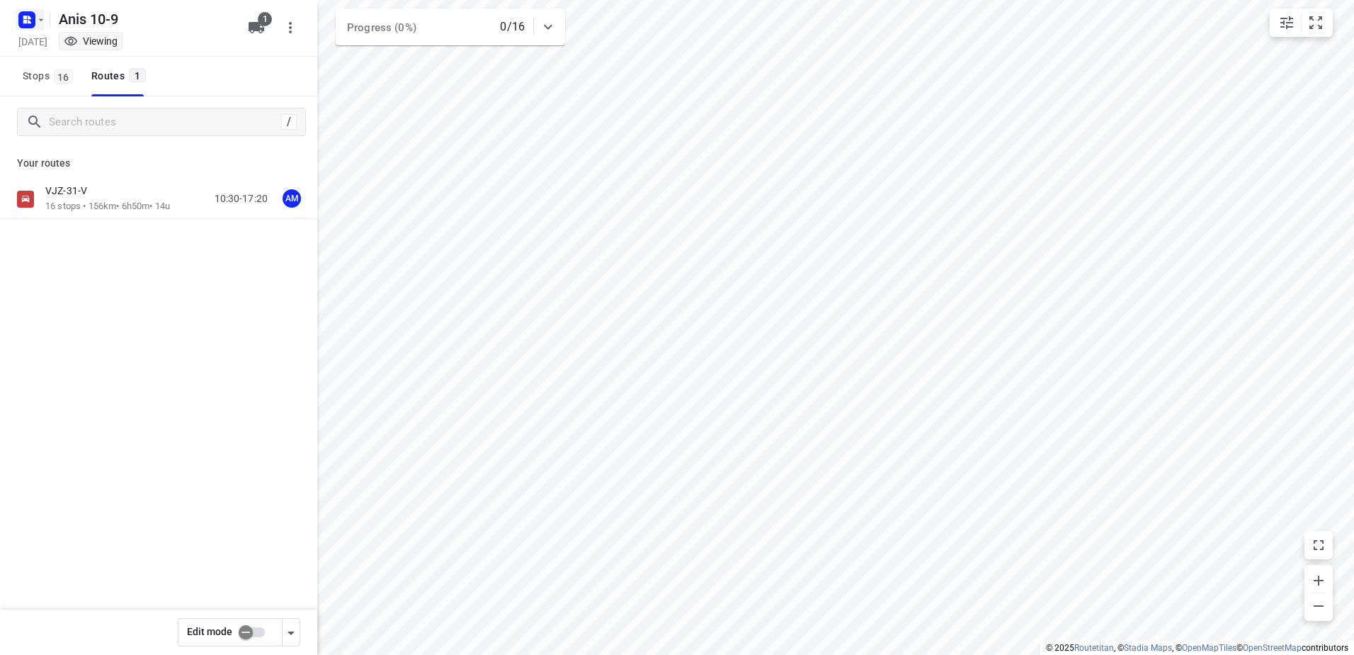
click at [24, 18] on icon "button" at bounding box center [25, 18] width 4 height 4
click at [132, 52] on span "Back to projects" at bounding box center [143, 50] width 231 height 16
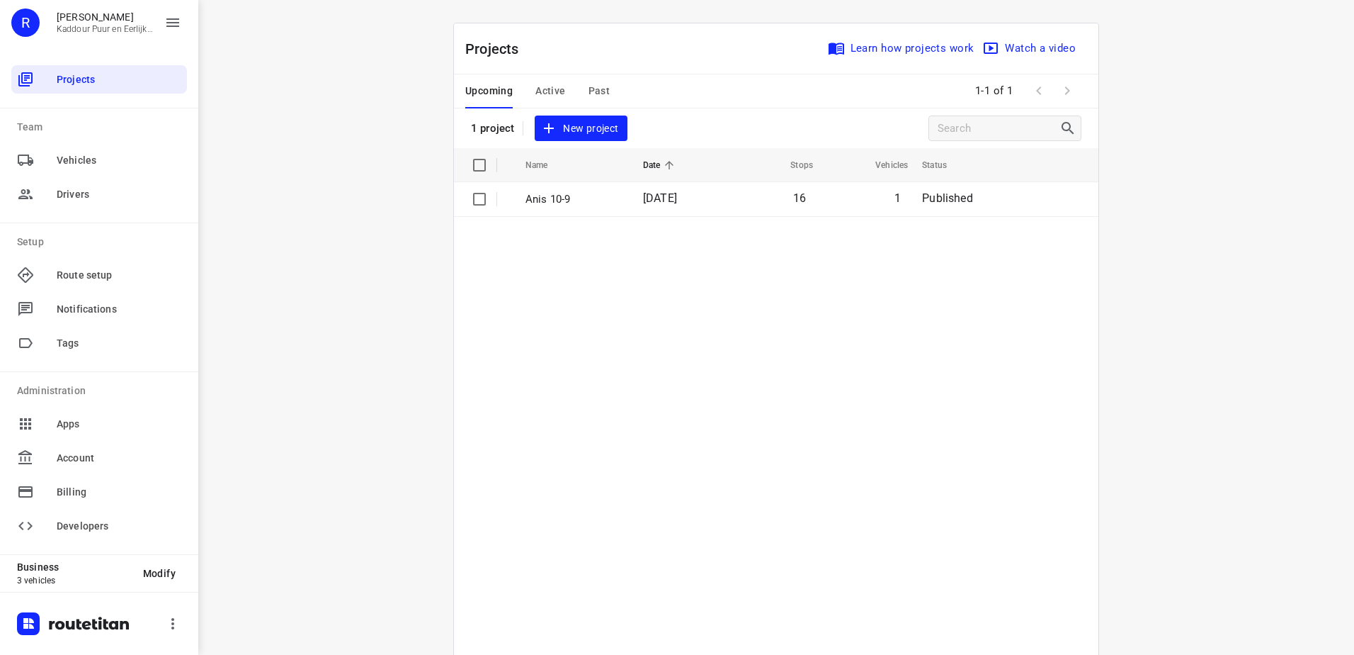
click at [555, 95] on span "Active" at bounding box center [551, 91] width 30 height 18
click at [506, 88] on span "Upcoming" at bounding box center [488, 91] width 47 height 18
